Goal: Information Seeking & Learning: Learn about a topic

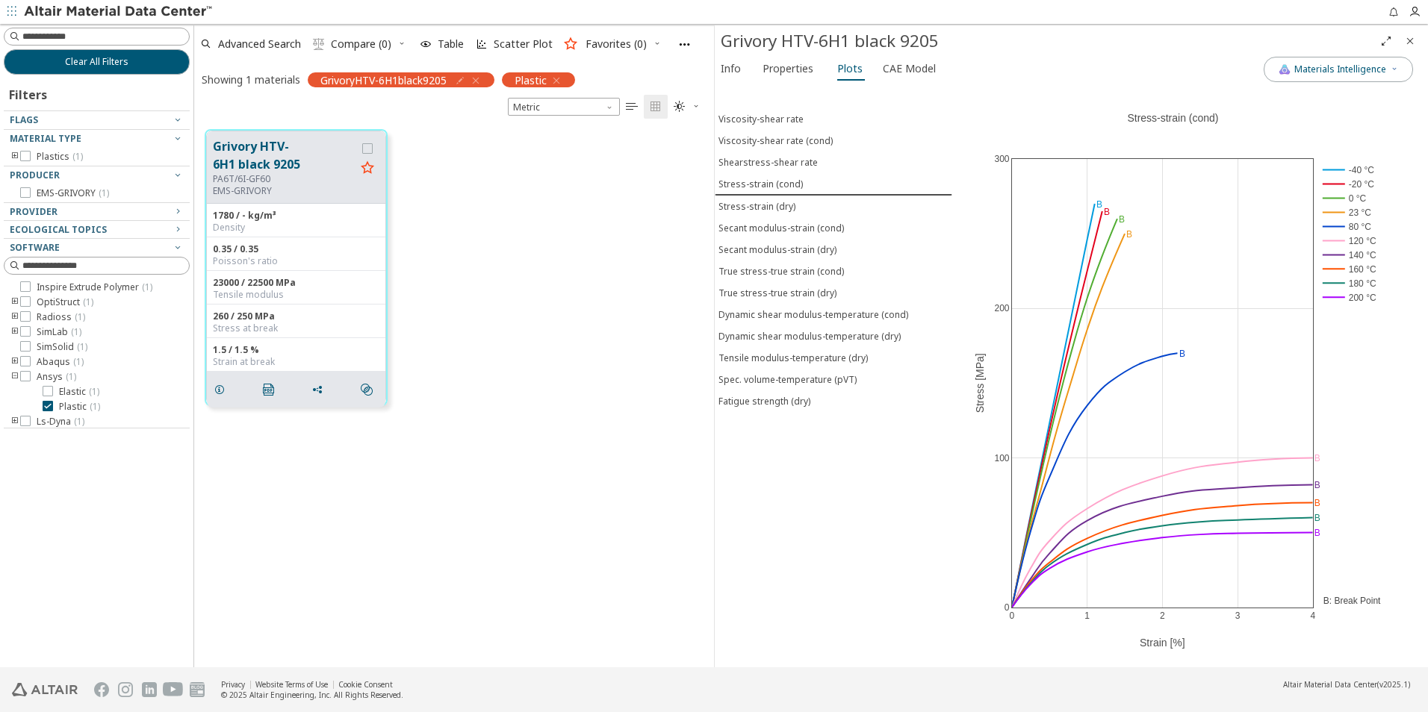
scroll to position [538, 508]
click at [1337, 167] on rect at bounding box center [1350, 170] width 62 height 14
click at [1337, 181] on rect at bounding box center [1350, 184] width 62 height 14
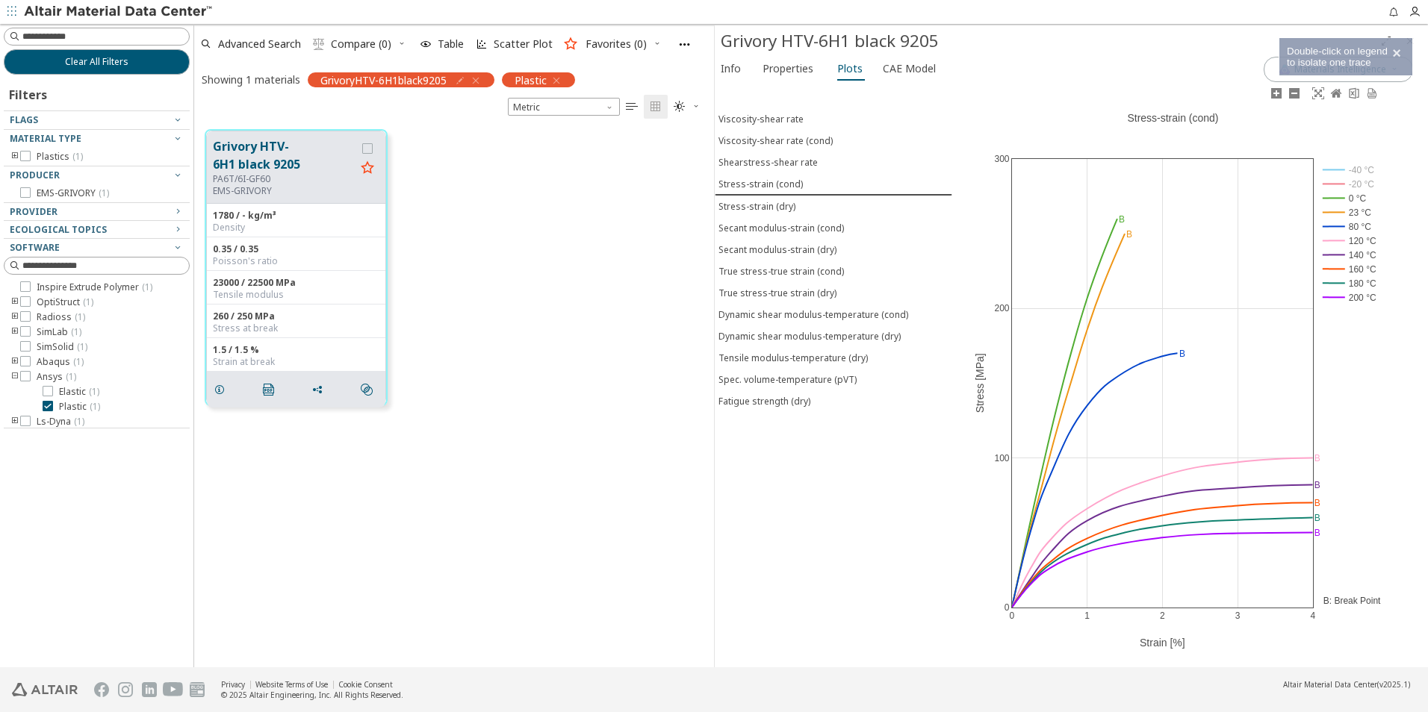
click at [1338, 193] on rect at bounding box center [1350, 198] width 62 height 14
click at [1333, 224] on rect at bounding box center [1350, 227] width 62 height 14
click at [1335, 240] on rect at bounding box center [1350, 241] width 62 height 14
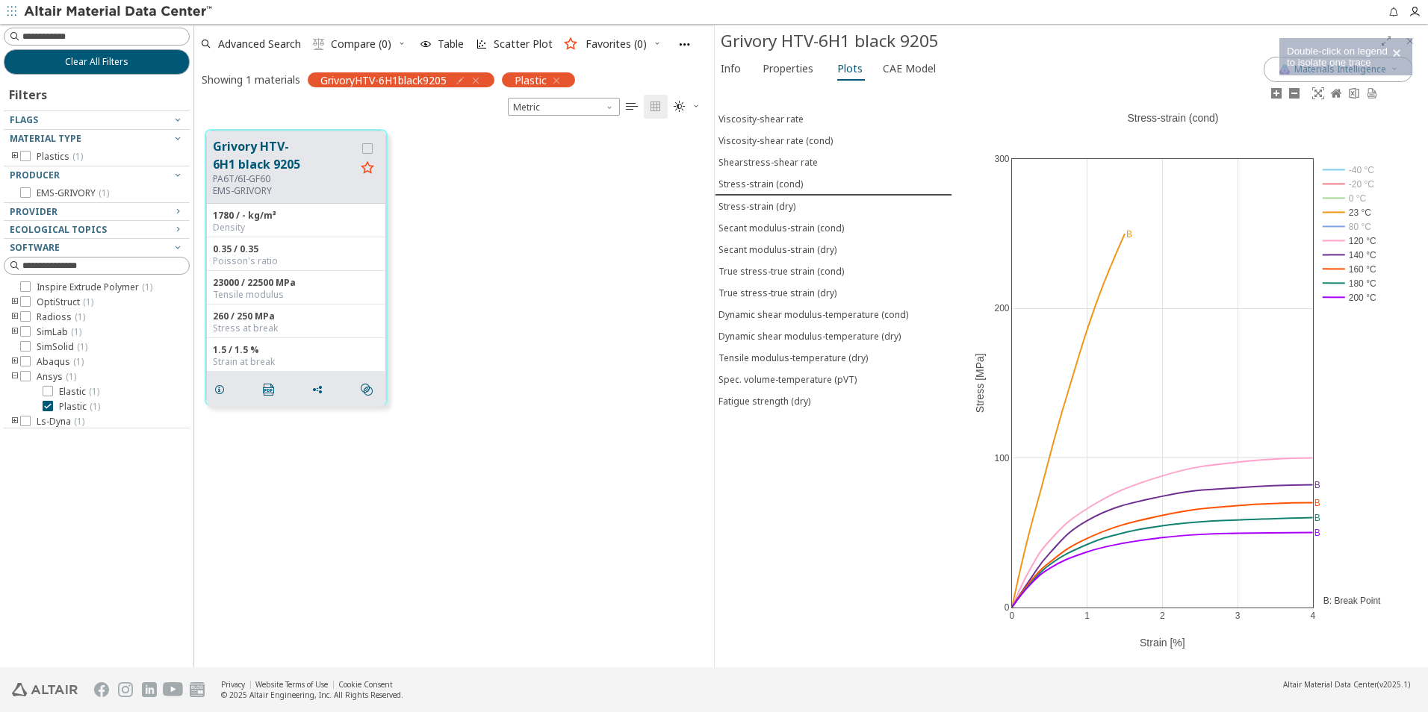
click at [1337, 254] on rect at bounding box center [1350, 255] width 62 height 14
click at [1333, 273] on rect at bounding box center [1350, 269] width 62 height 14
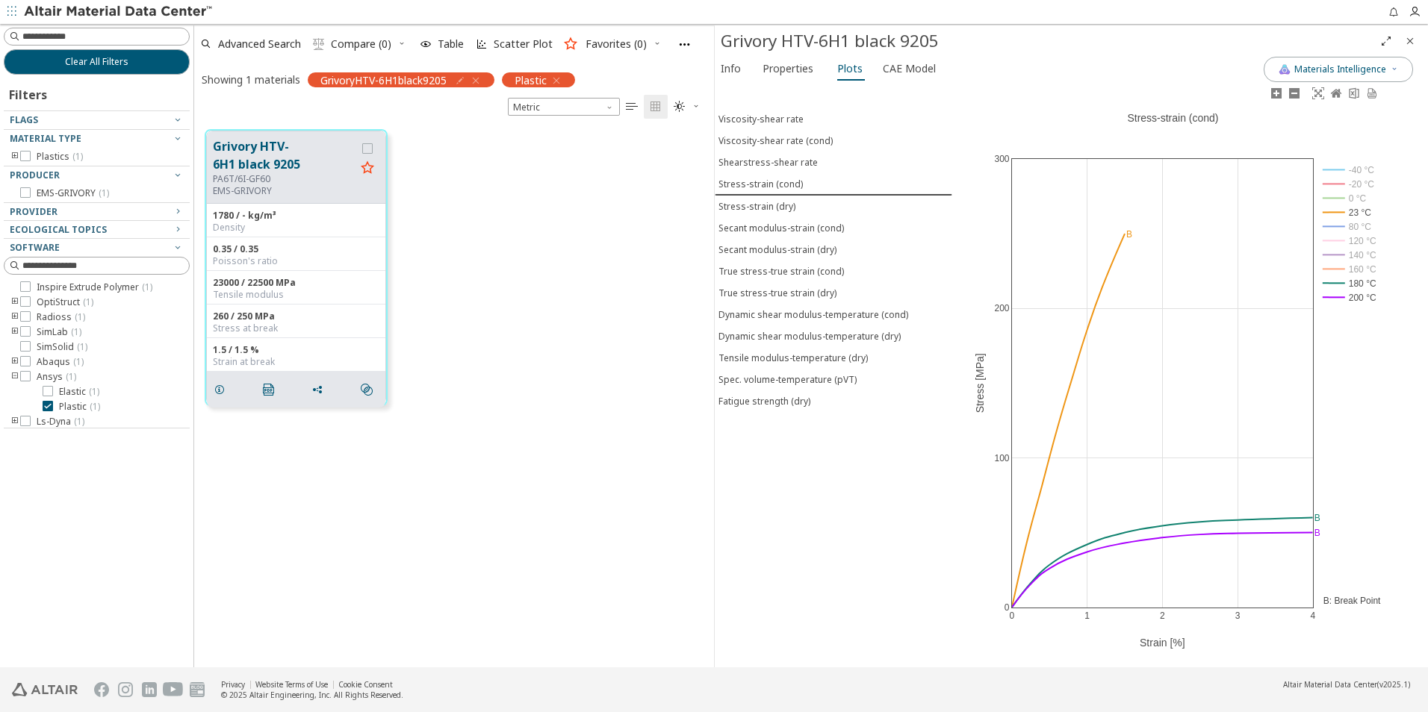
click at [1334, 287] on rect at bounding box center [1350, 283] width 62 height 14
click at [1334, 294] on rect at bounding box center [1350, 297] width 62 height 14
